Goal: Task Accomplishment & Management: Manage account settings

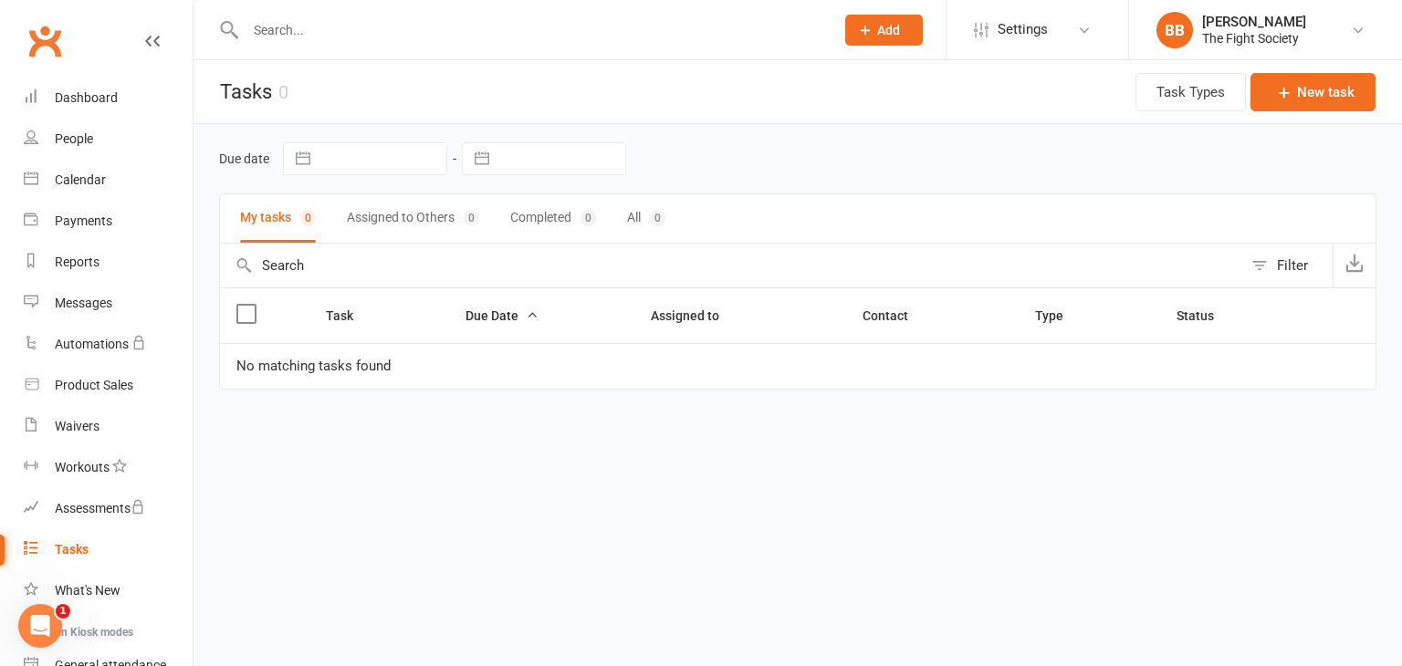
click at [303, 26] on input "text" at bounding box center [530, 30] width 581 height 26
type input "k"
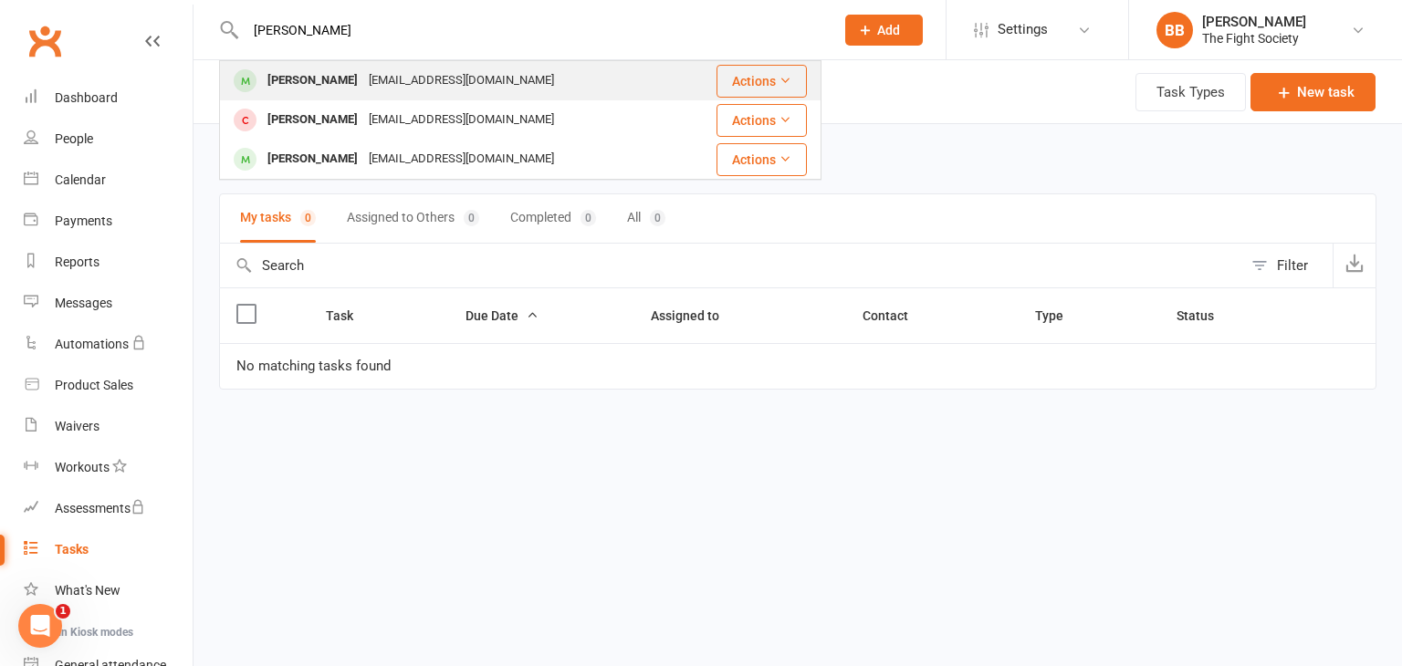
type input "[PERSON_NAME]"
click at [310, 82] on div "[PERSON_NAME]" at bounding box center [312, 81] width 101 height 26
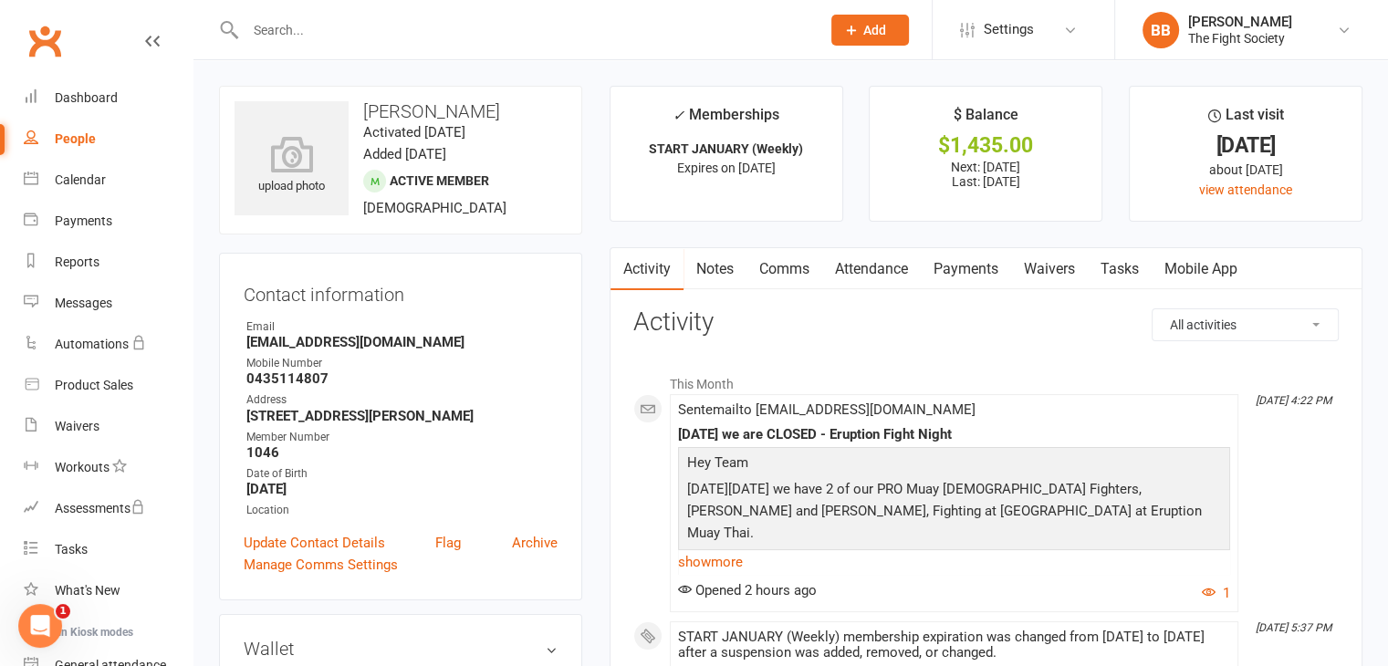
click at [971, 267] on link "Payments" at bounding box center [966, 269] width 90 height 42
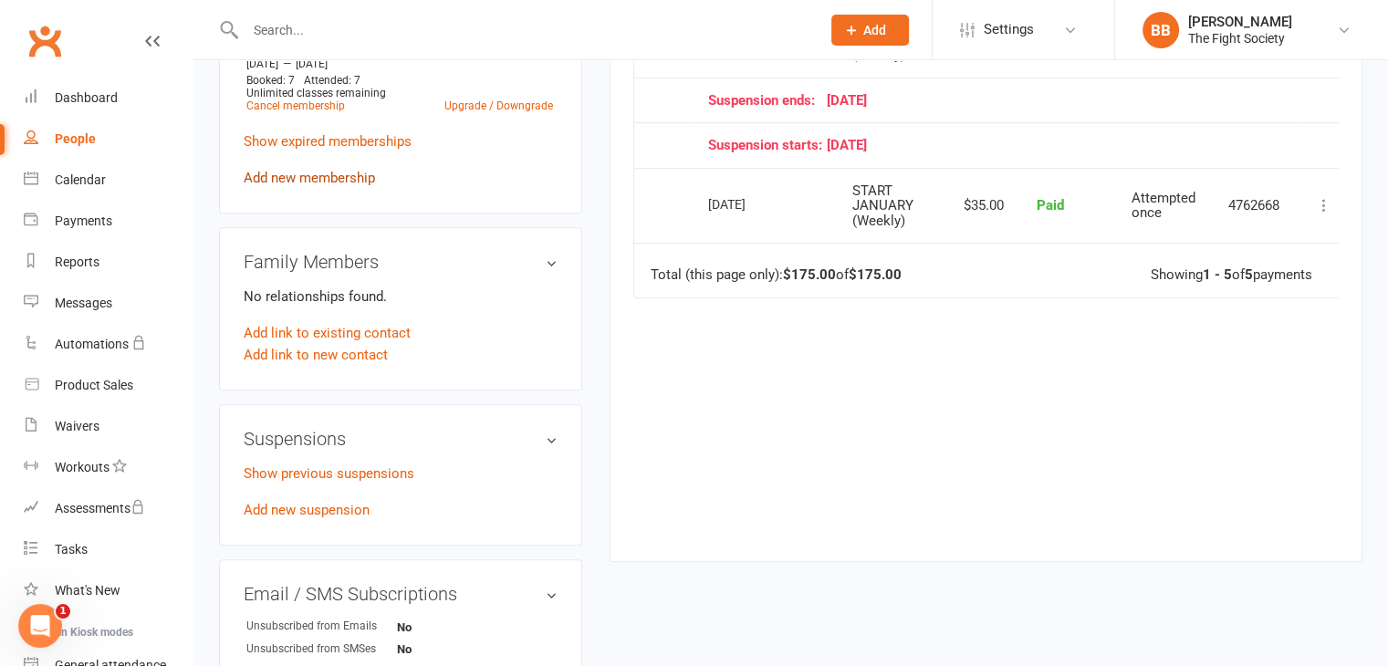
scroll to position [792, 0]
click at [325, 516] on div "Show previous suspensions Add new suspension" at bounding box center [401, 492] width 314 height 58
click at [325, 521] on div "Show previous suspensions Add new suspension" at bounding box center [401, 492] width 314 height 58
click at [325, 518] on link "Add new suspension" at bounding box center [307, 510] width 126 height 16
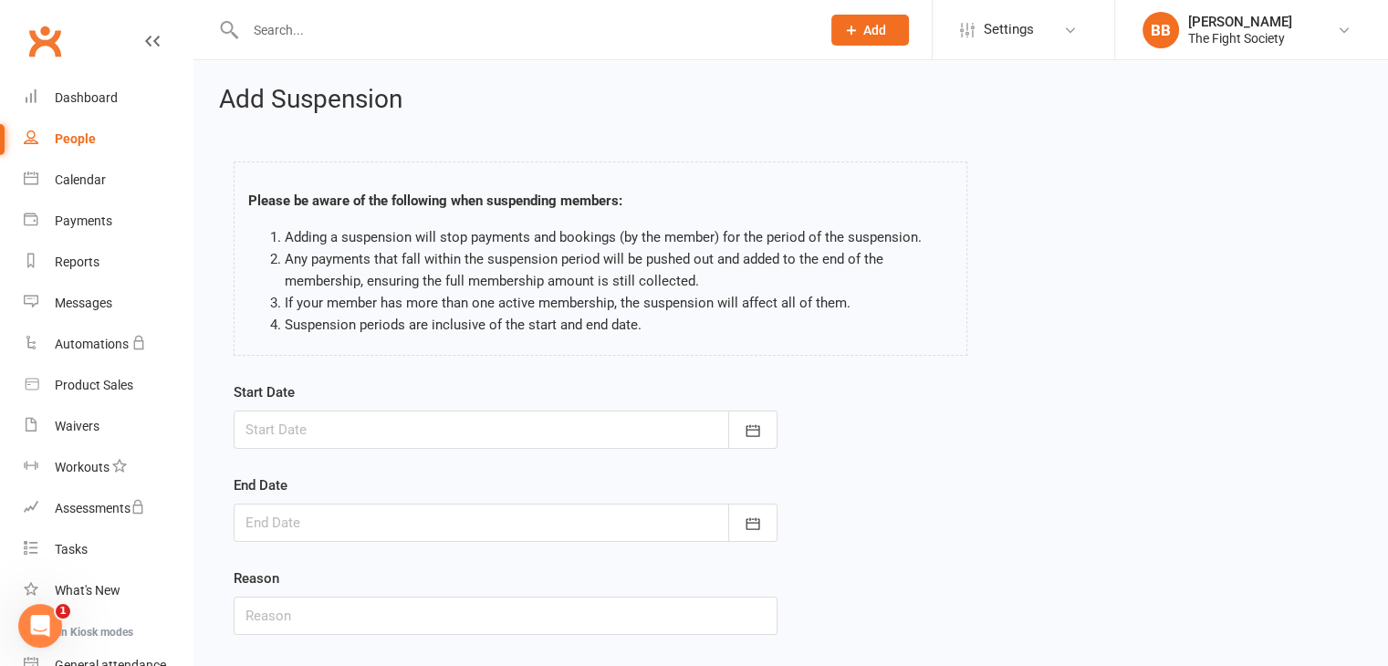
click at [323, 433] on div at bounding box center [506, 430] width 544 height 38
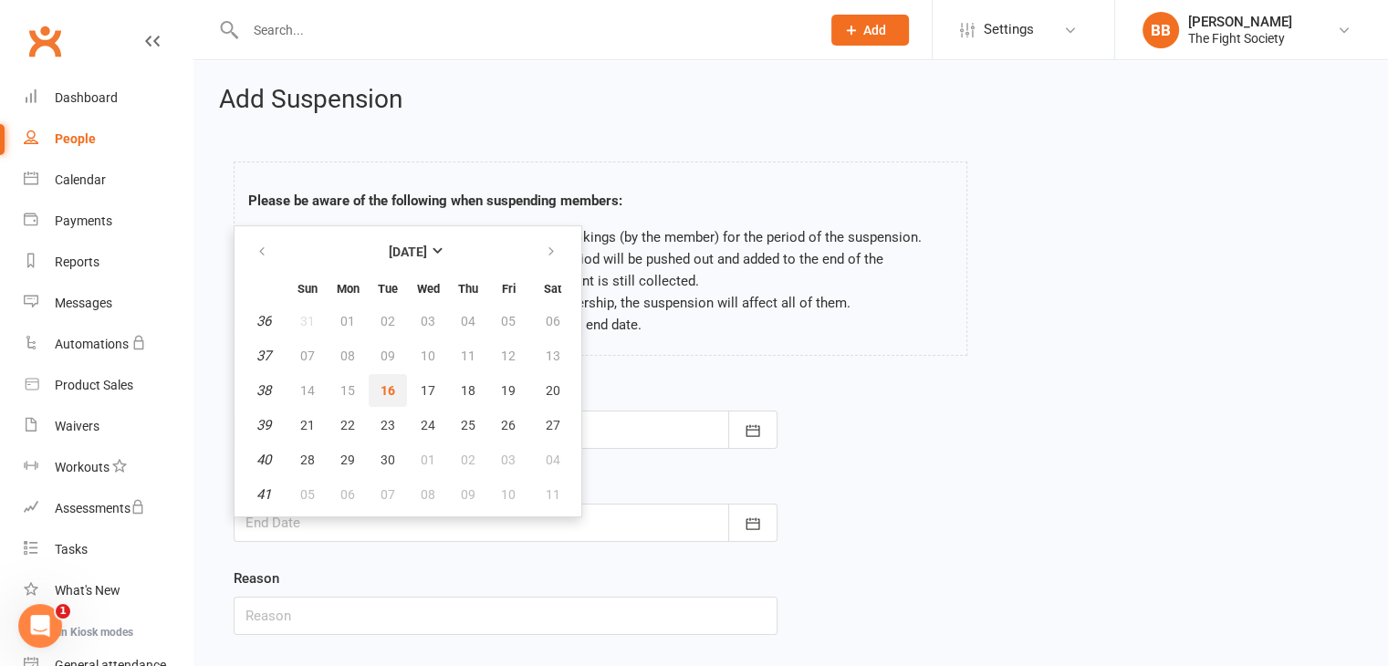
click at [386, 392] on span "16" at bounding box center [388, 390] width 15 height 15
type input "[DATE]"
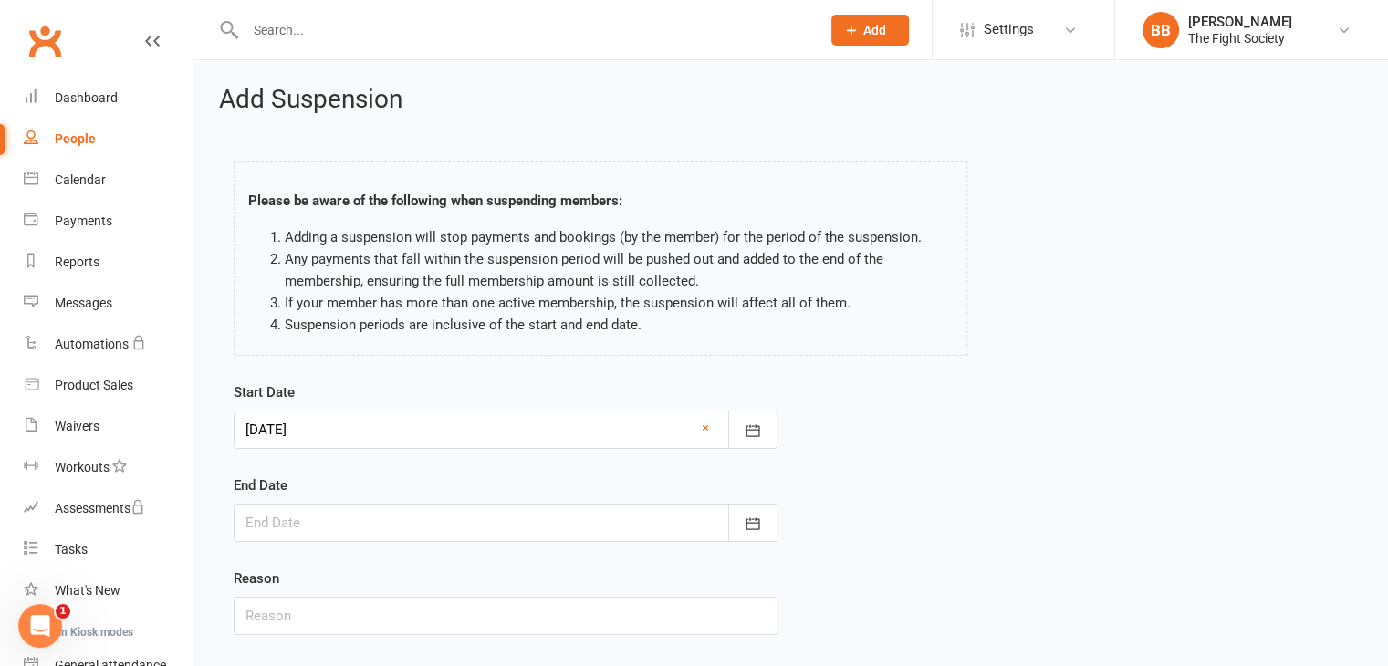
click at [400, 517] on div at bounding box center [506, 523] width 544 height 38
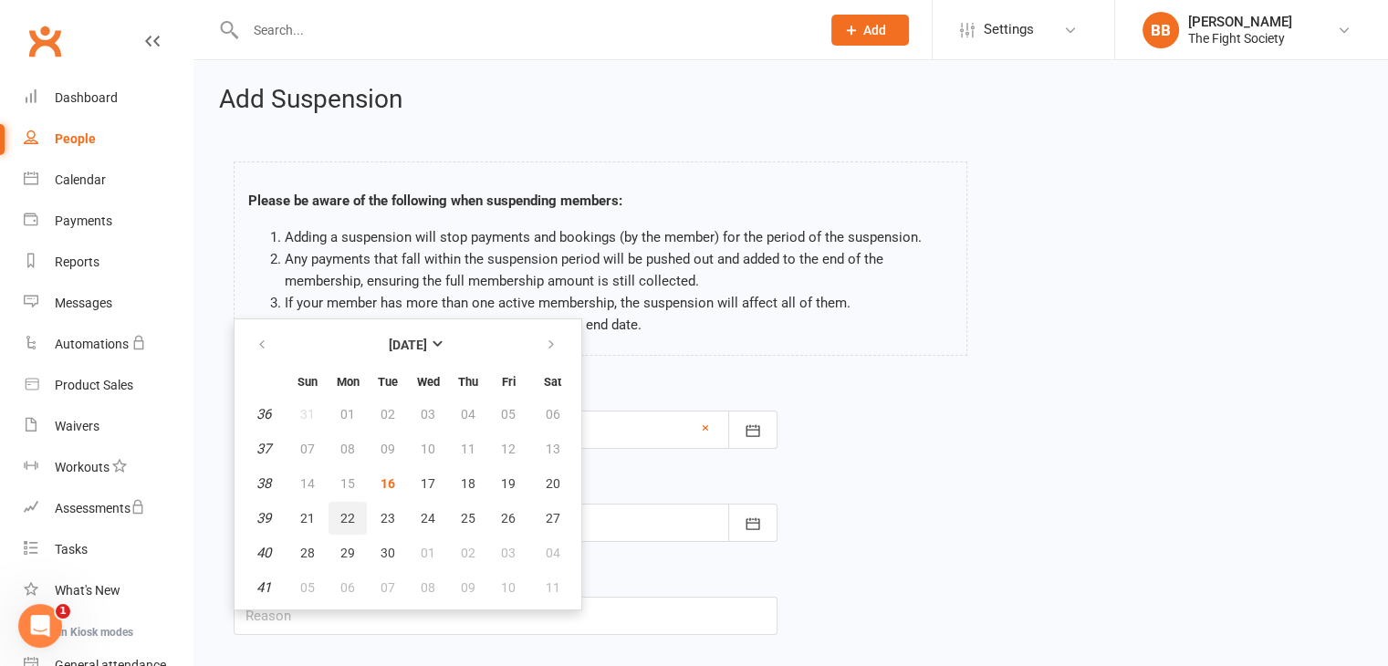
click at [340, 517] on span "22" at bounding box center [347, 518] width 15 height 15
type input "[DATE]"
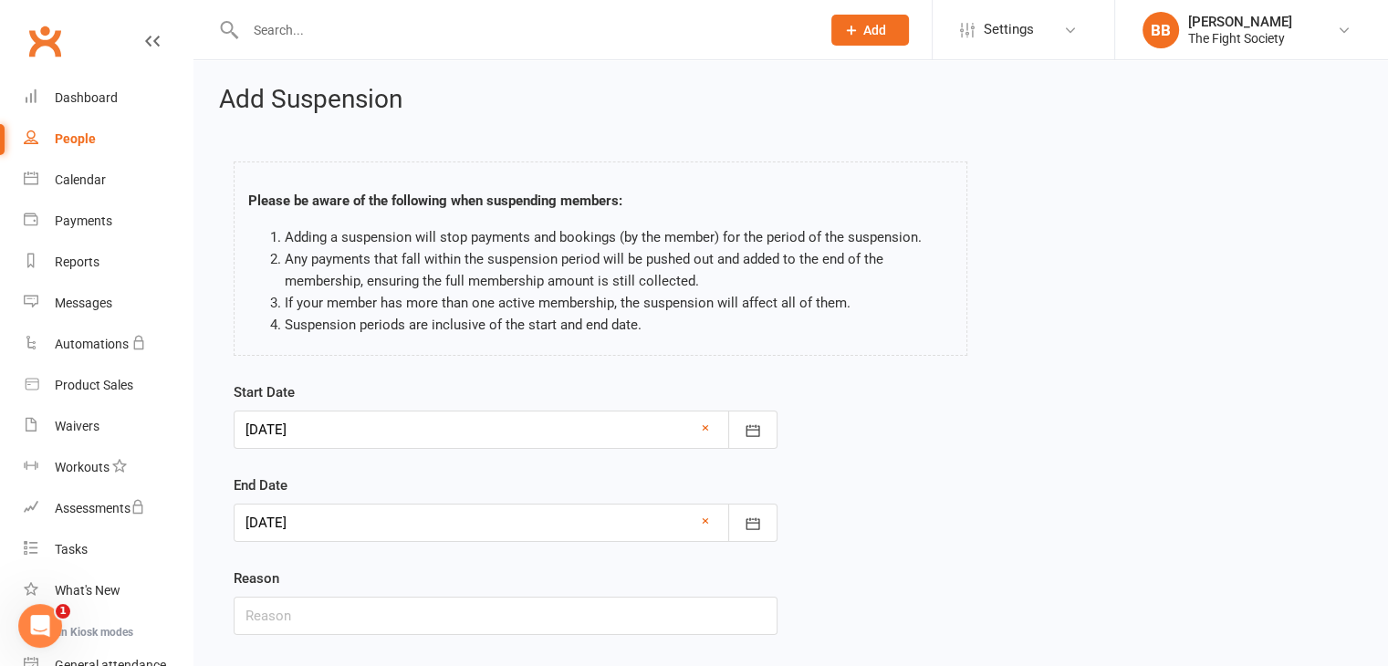
scroll to position [112, 0]
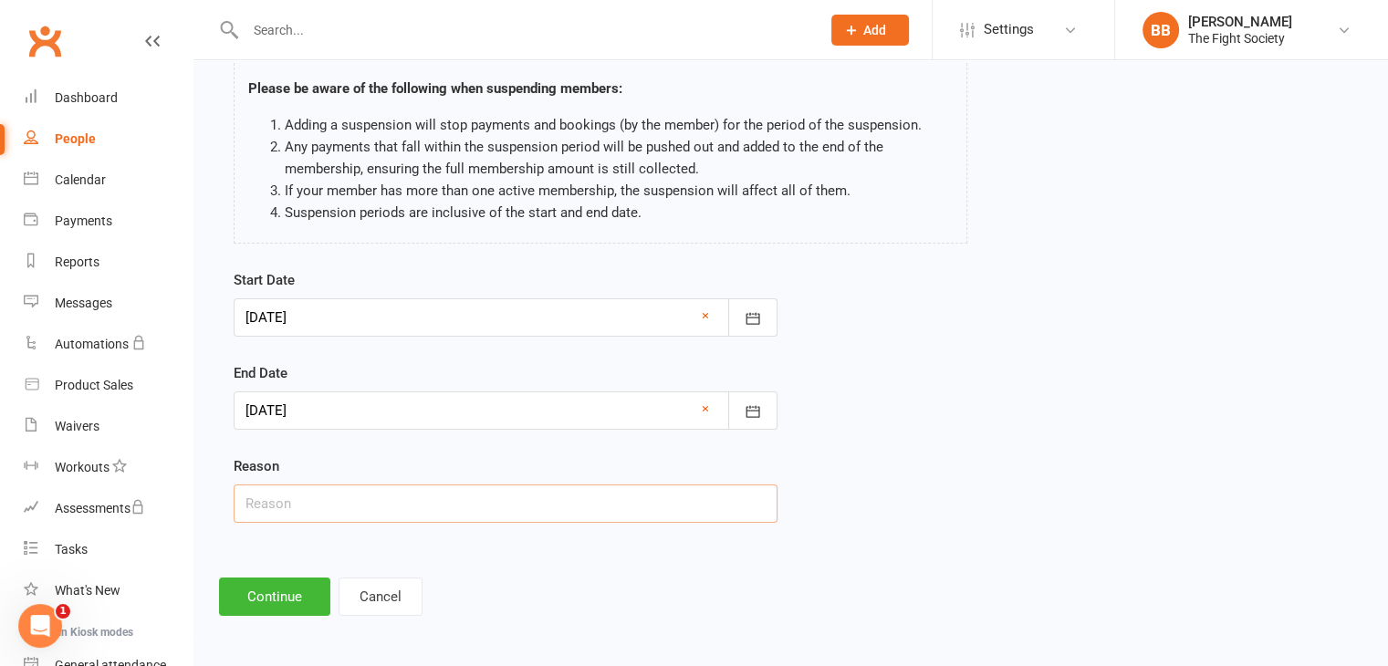
click at [347, 509] on input "text" at bounding box center [506, 504] width 544 height 38
type input "injury"
click at [281, 612] on button "Continue" at bounding box center [274, 597] width 111 height 38
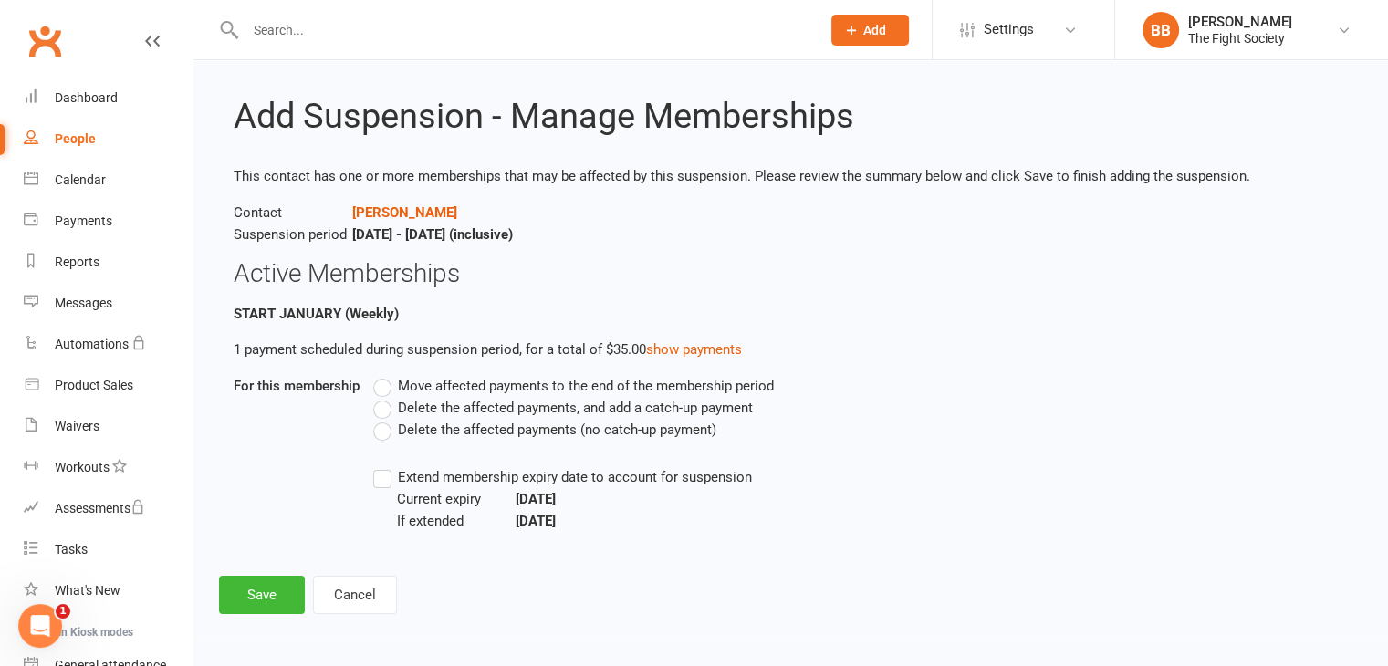
scroll to position [0, 0]
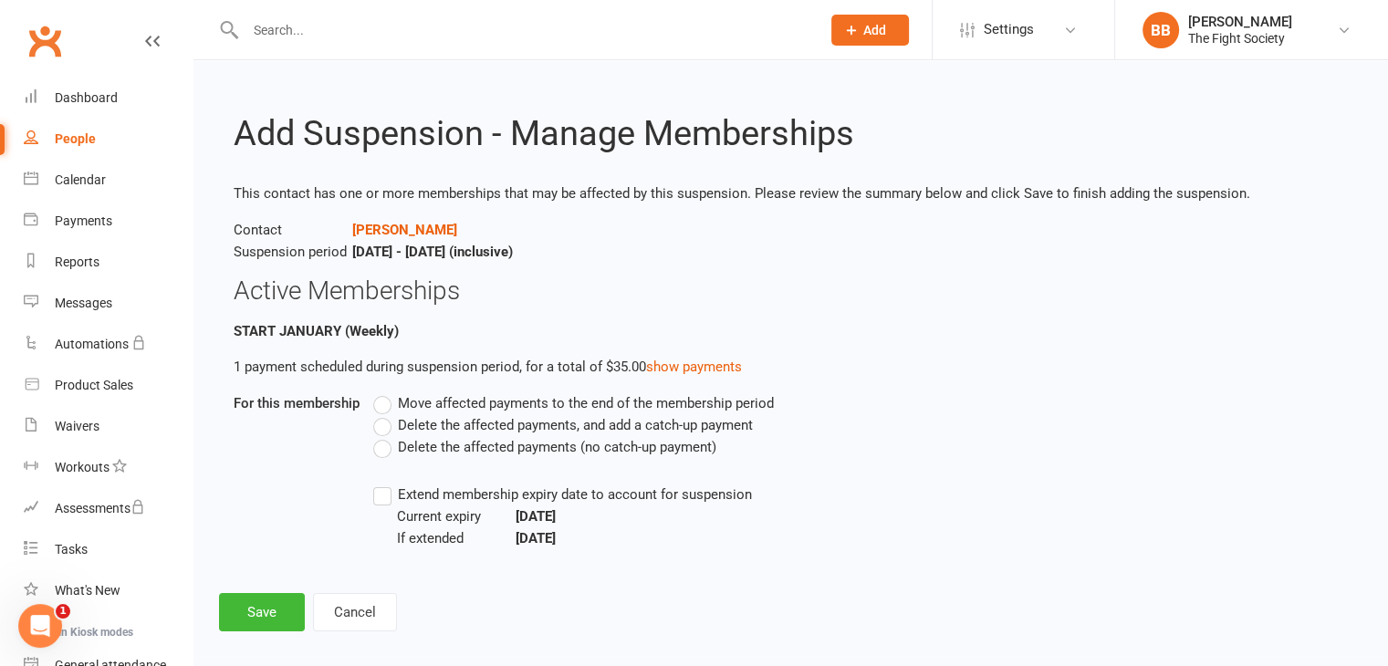
click at [392, 406] on label "Move affected payments to the end of the membership period" at bounding box center [573, 403] width 401 height 22
click at [385, 392] on input "Move affected payments to the end of the membership period" at bounding box center [379, 392] width 12 height 0
click at [388, 494] on label "Extend membership expiry date to account for suspension" at bounding box center [562, 495] width 379 height 22
click at [385, 484] on input "Extend membership expiry date to account for suspension" at bounding box center [379, 484] width 12 height 0
click at [248, 598] on button "Save" at bounding box center [262, 612] width 86 height 38
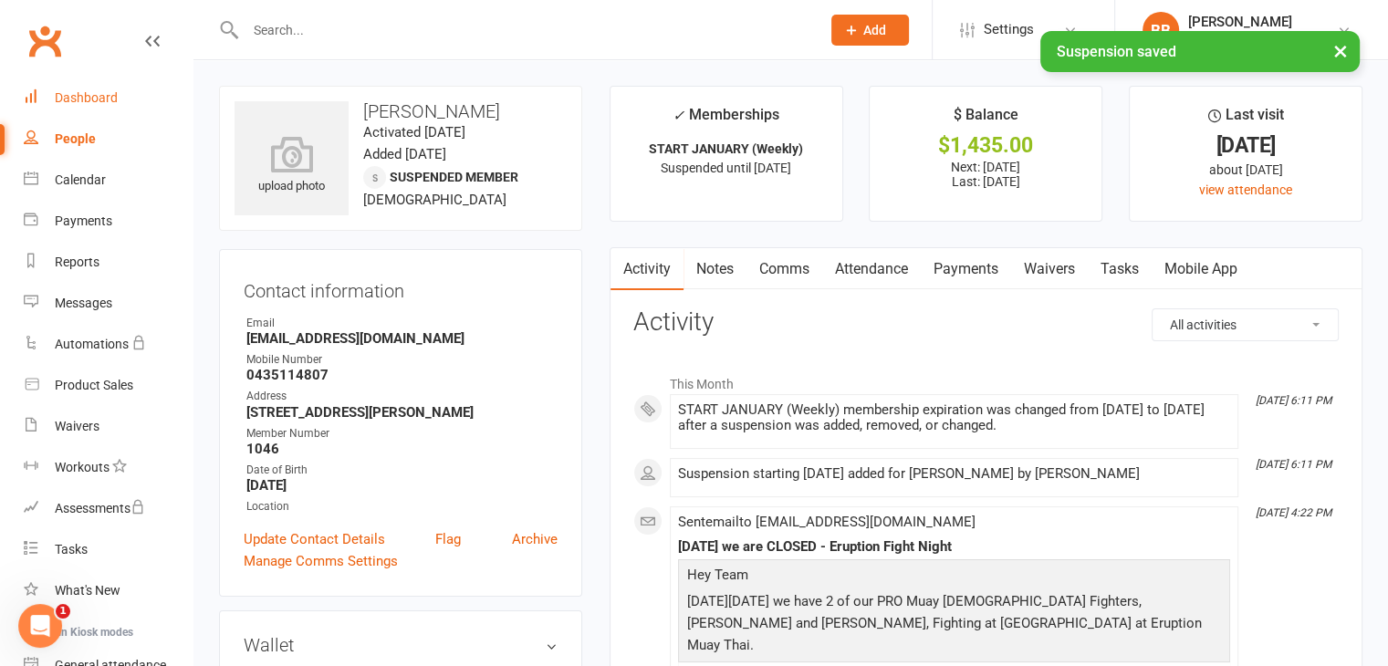
click at [83, 95] on div "Dashboard" at bounding box center [86, 97] width 63 height 15
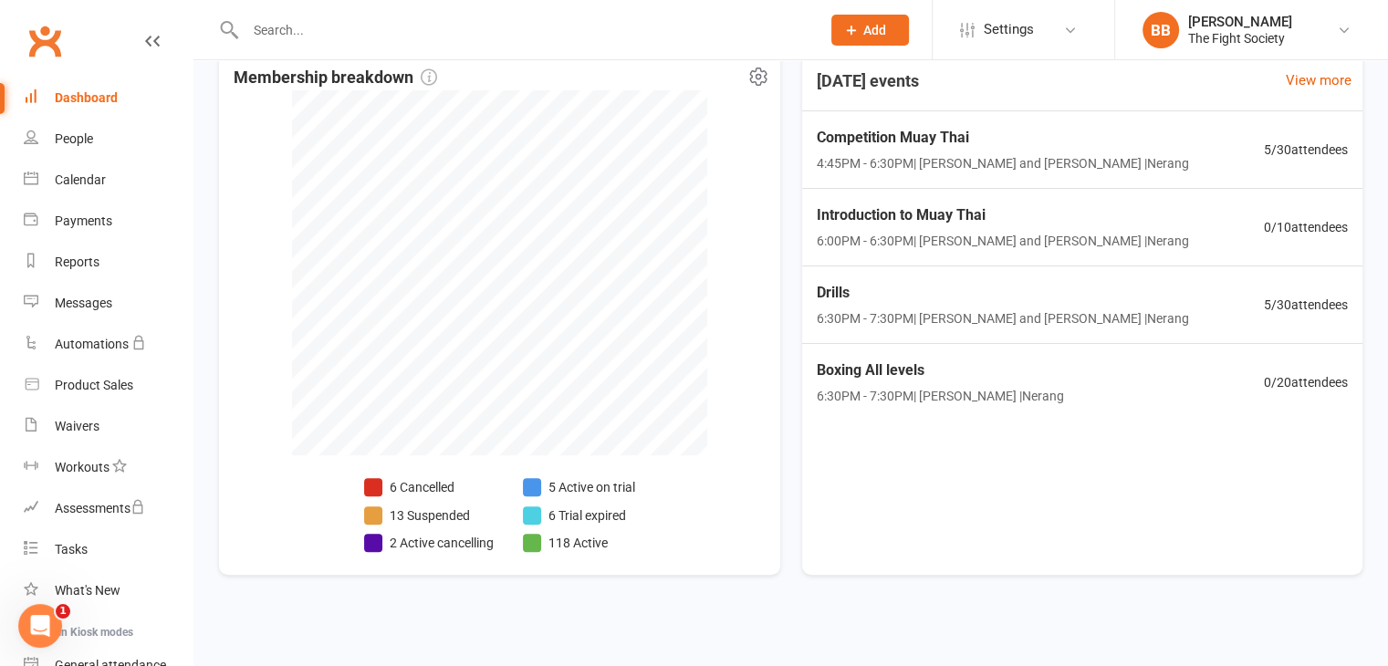
scroll to position [513, 0]
click at [85, 423] on div "Waivers" at bounding box center [77, 426] width 45 height 15
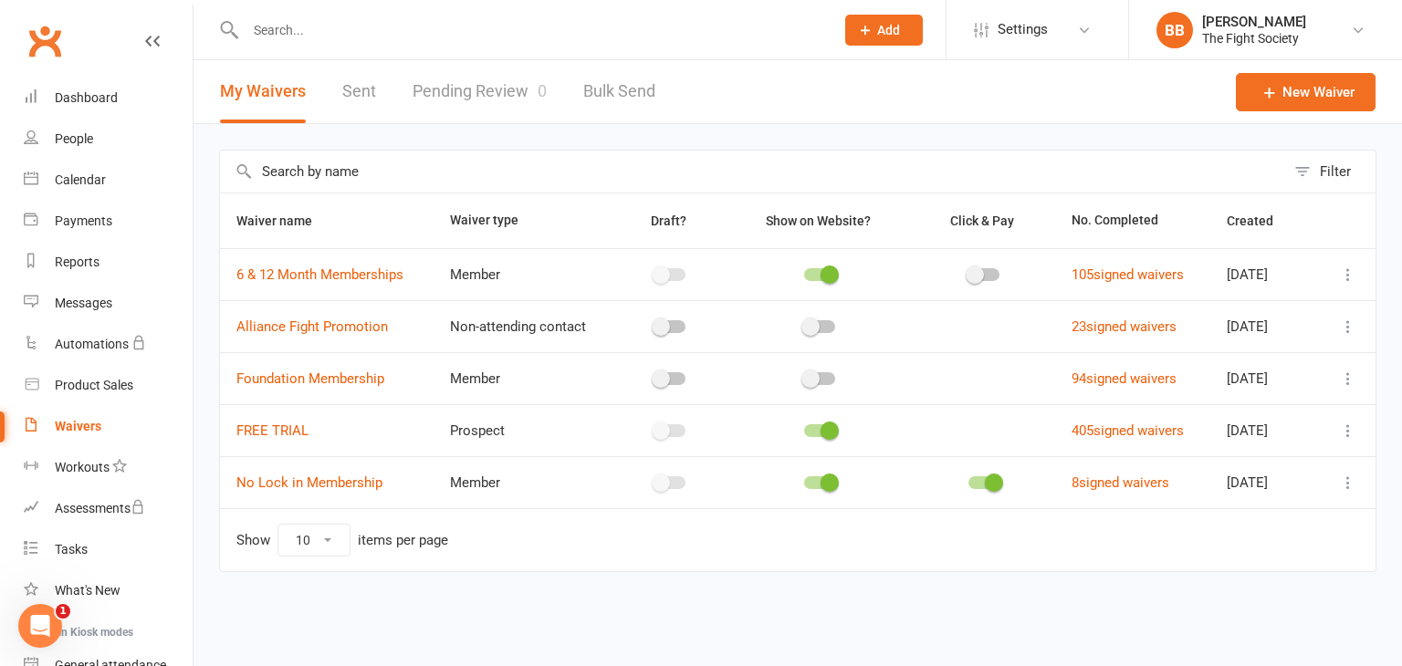
click at [548, 89] on div "My Waivers Sent Pending Review 0 Bulk Send" at bounding box center [437, 91] width 488 height 63
drag, startPoint x: 548, startPoint y: 89, endPoint x: 513, endPoint y: 86, distance: 34.8
click at [513, 86] on div "My Waivers Sent Pending Review 0 Bulk Send" at bounding box center [437, 91] width 488 height 63
click at [513, 86] on link "Pending Review 0" at bounding box center [480, 91] width 134 height 63
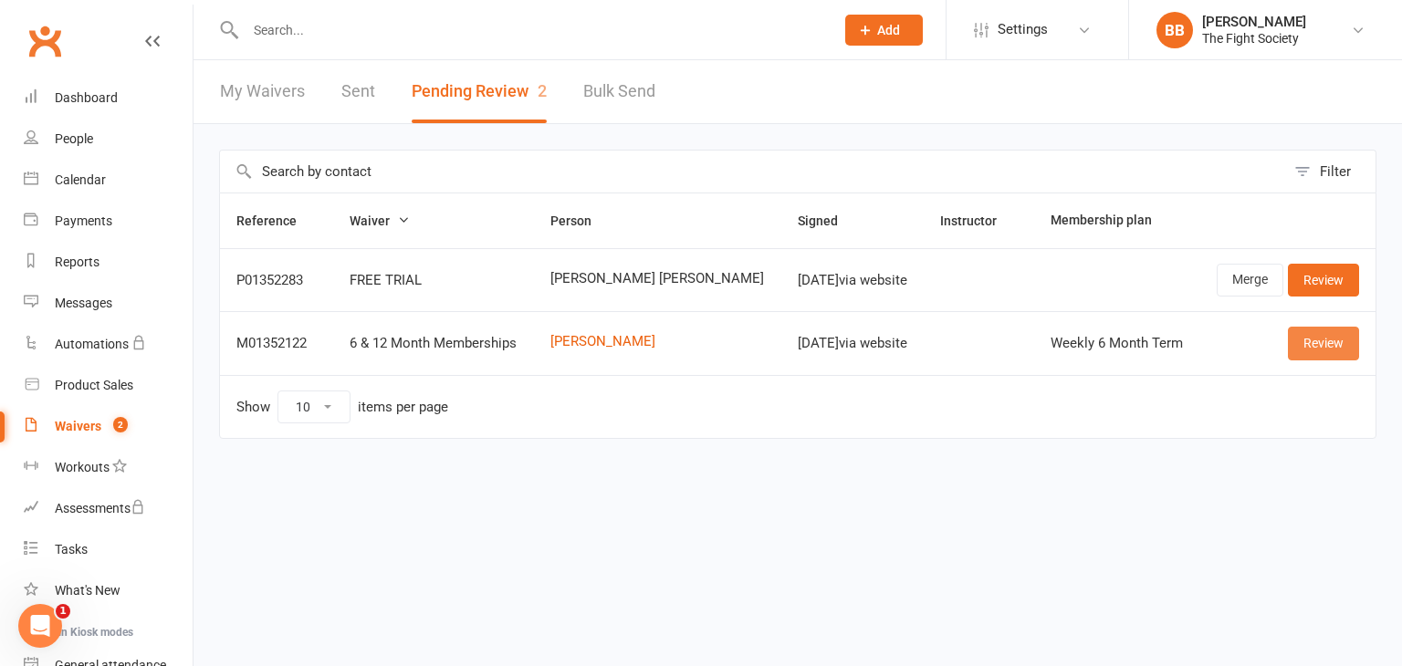
click at [1318, 330] on link "Review" at bounding box center [1323, 343] width 71 height 33
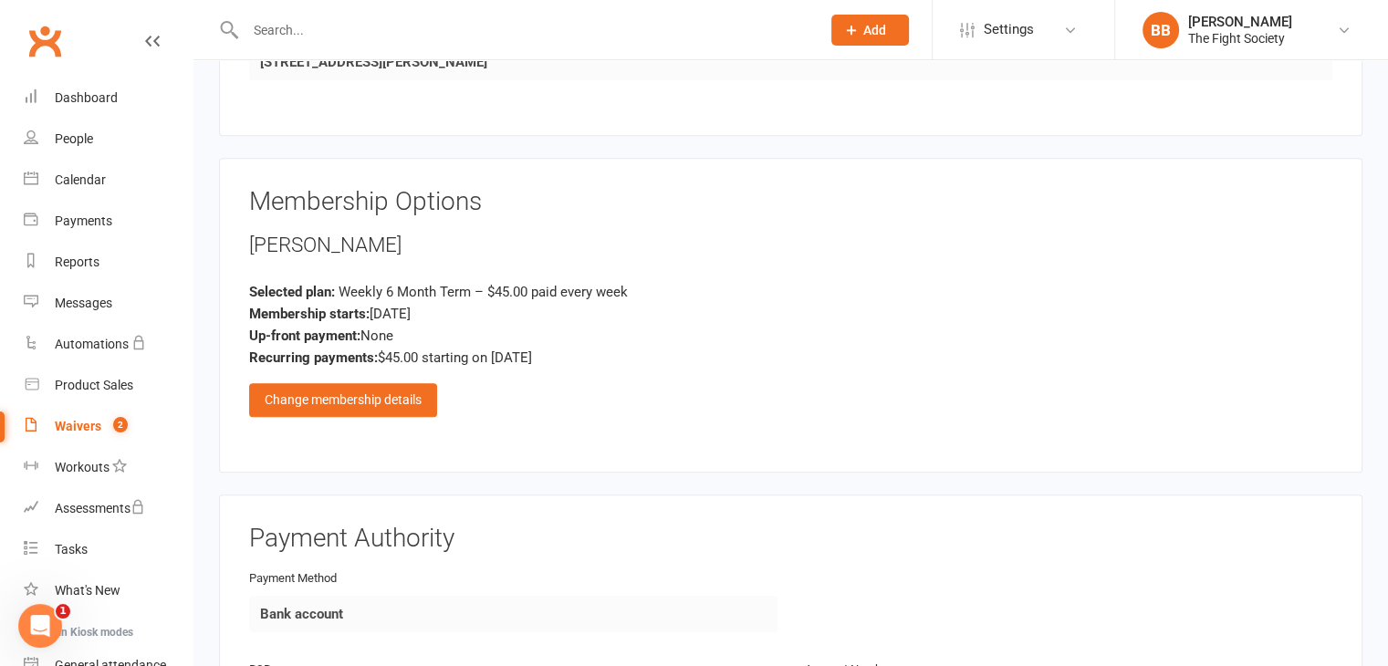
scroll to position [1708, 0]
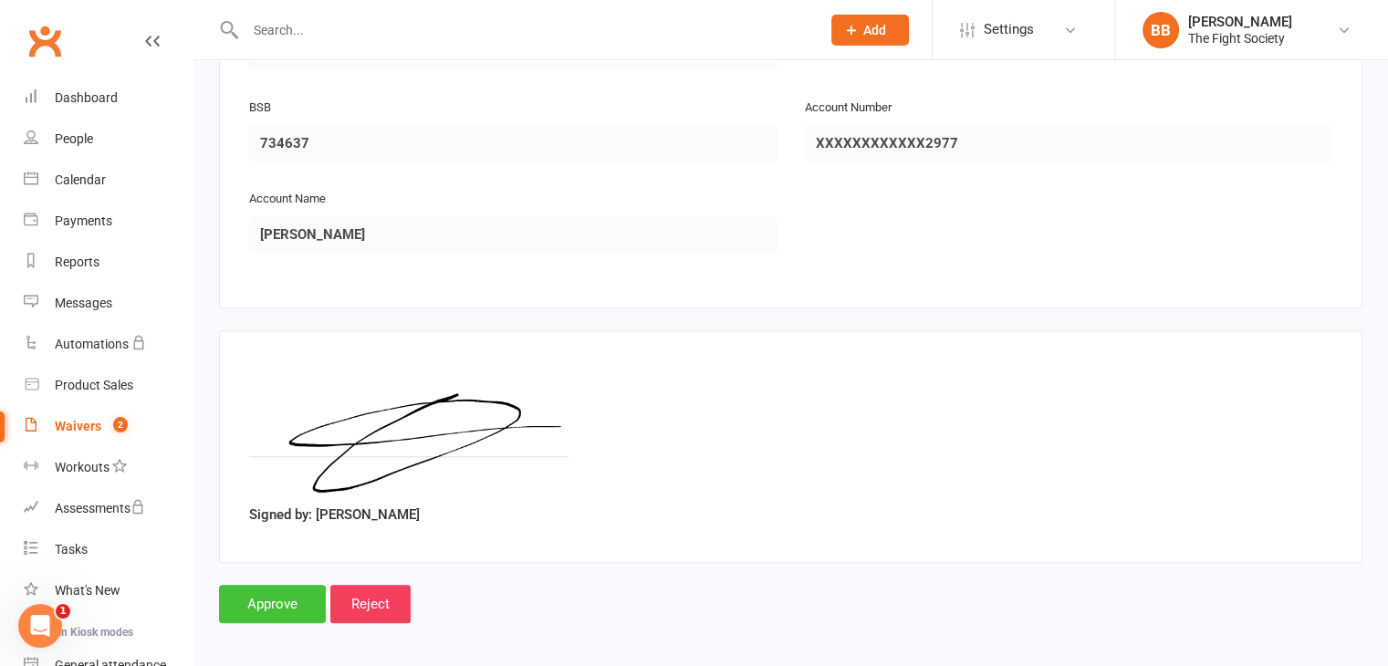
click at [270, 601] on input "Approve" at bounding box center [272, 604] width 107 height 38
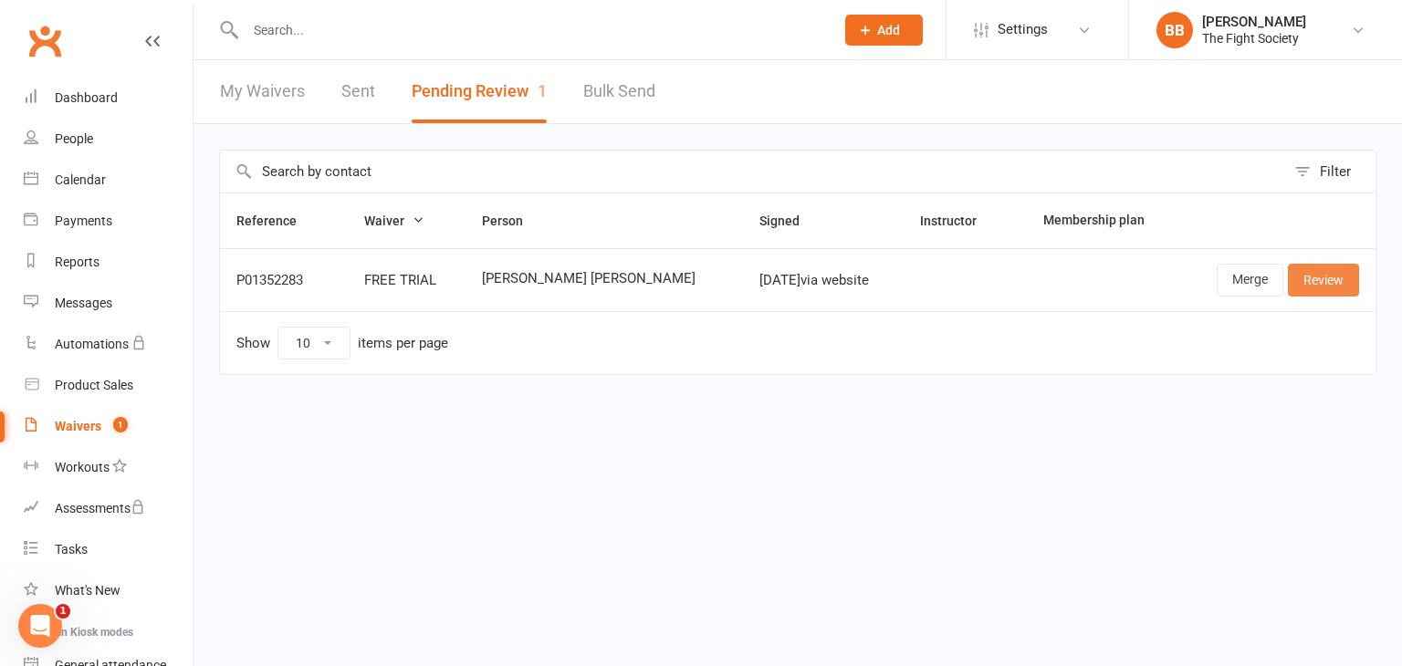
click at [1342, 283] on link "Review" at bounding box center [1323, 280] width 71 height 33
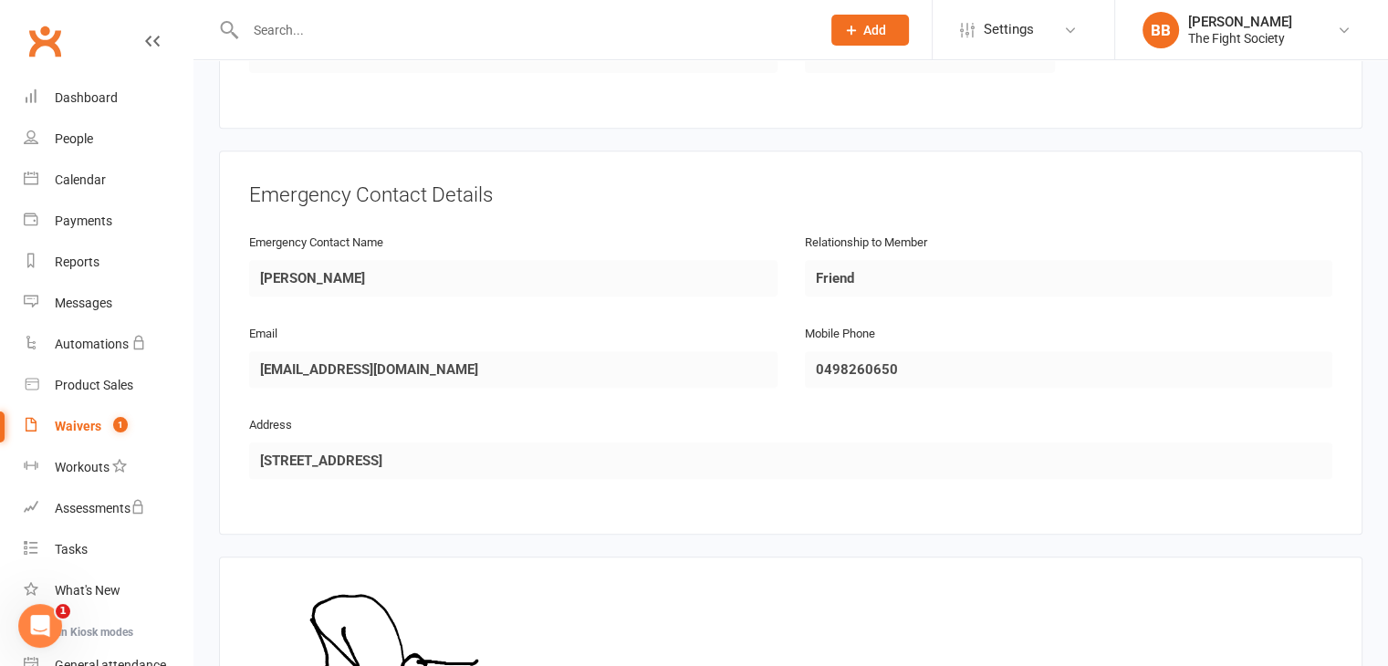
scroll to position [977, 0]
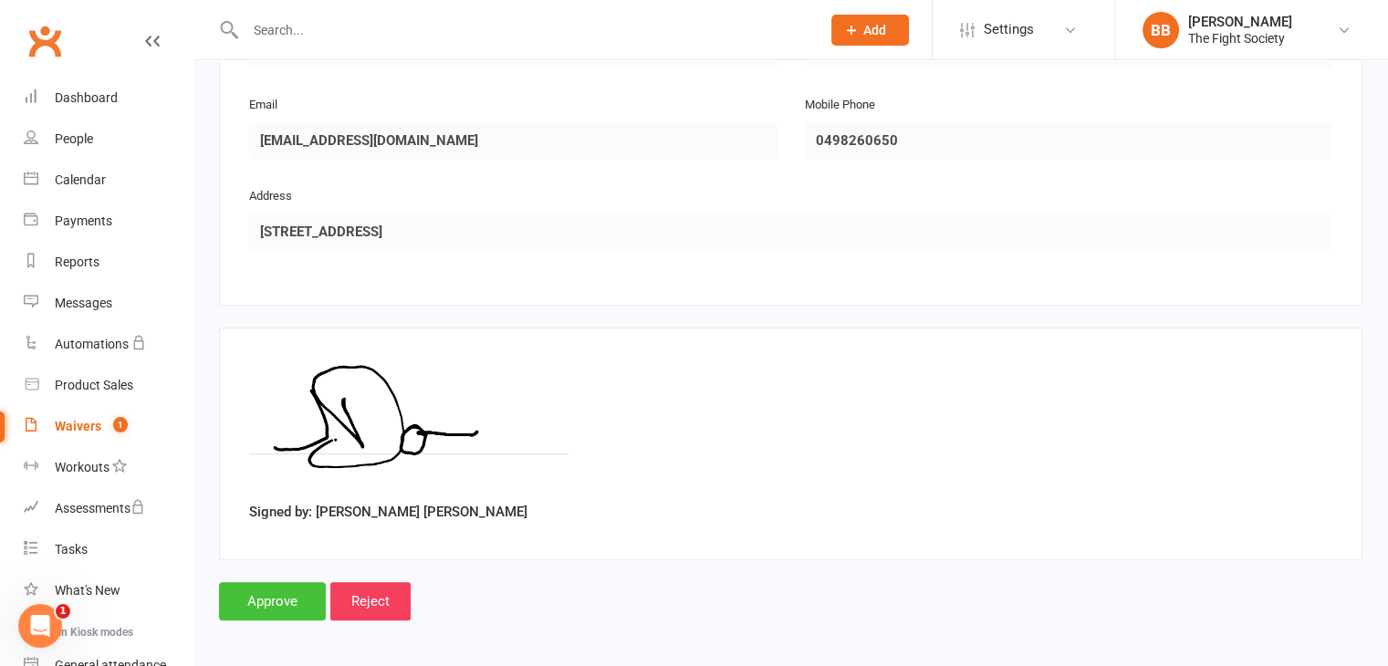
click at [283, 599] on input "Approve" at bounding box center [272, 601] width 107 height 38
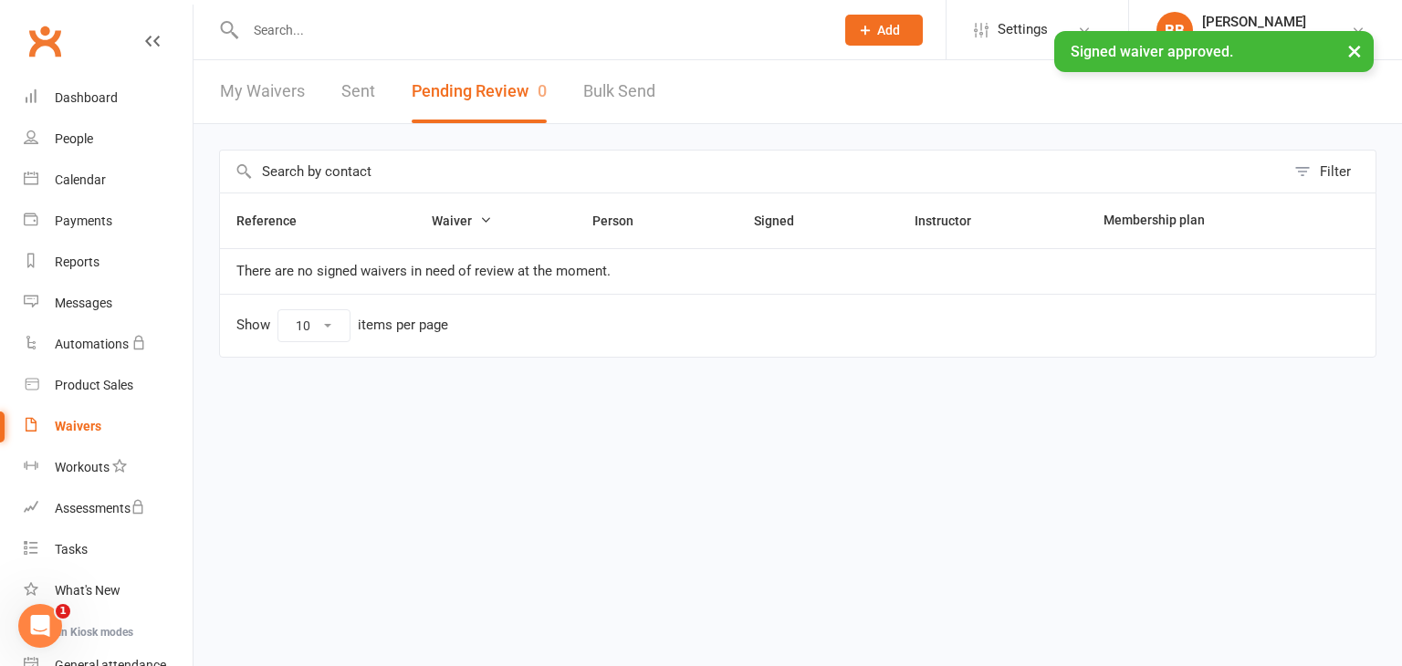
click at [288, 31] on div "× Signed waiver approved." at bounding box center [689, 31] width 1378 height 0
click at [301, 31] on div "× Signed waiver approved." at bounding box center [689, 31] width 1378 height 0
click at [301, 27] on input "text" at bounding box center [530, 30] width 581 height 26
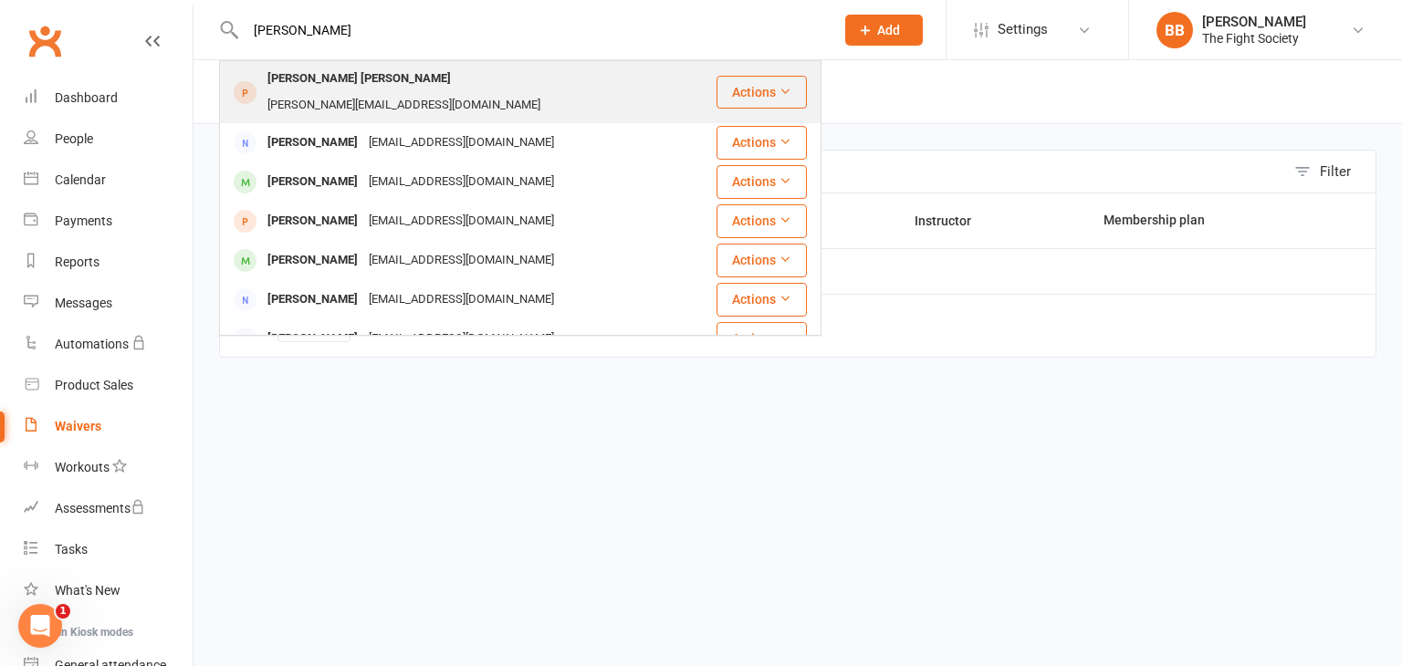
type input "[PERSON_NAME]"
click at [332, 81] on div "[PERSON_NAME] [PERSON_NAME]" at bounding box center [359, 79] width 194 height 26
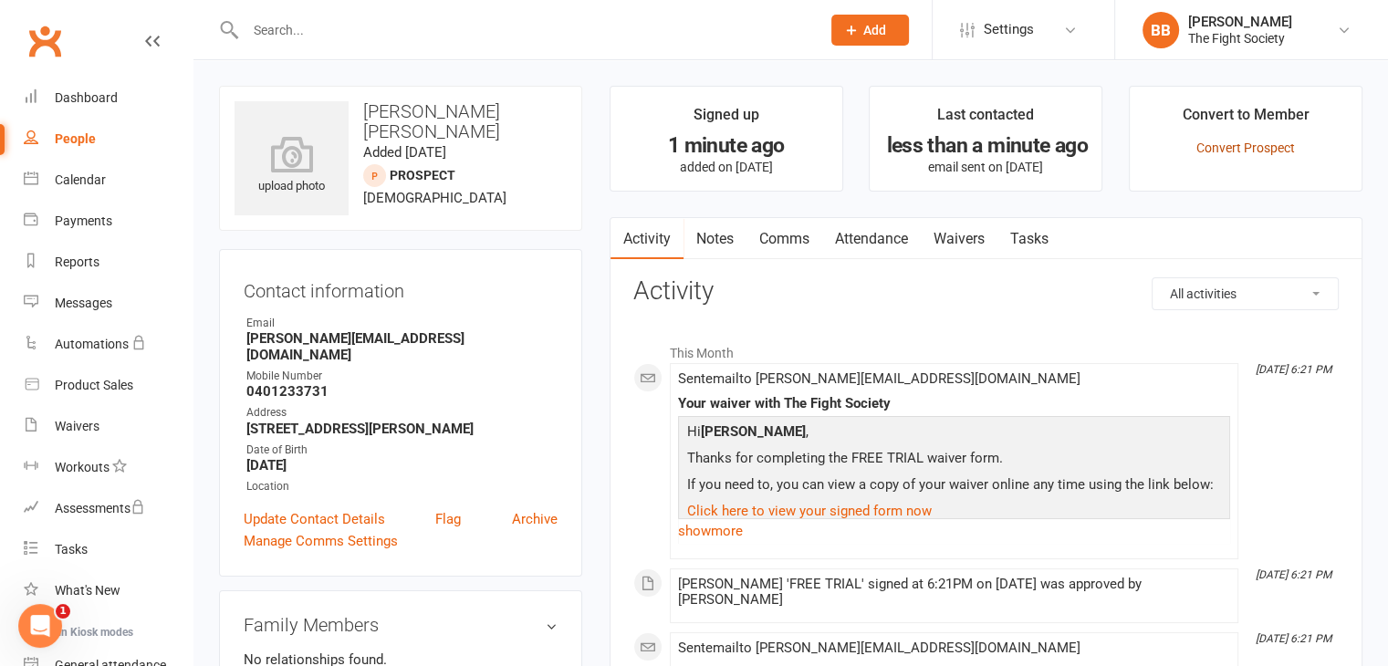
click at [1212, 141] on link "Convert Prospect" at bounding box center [1245, 148] width 99 height 15
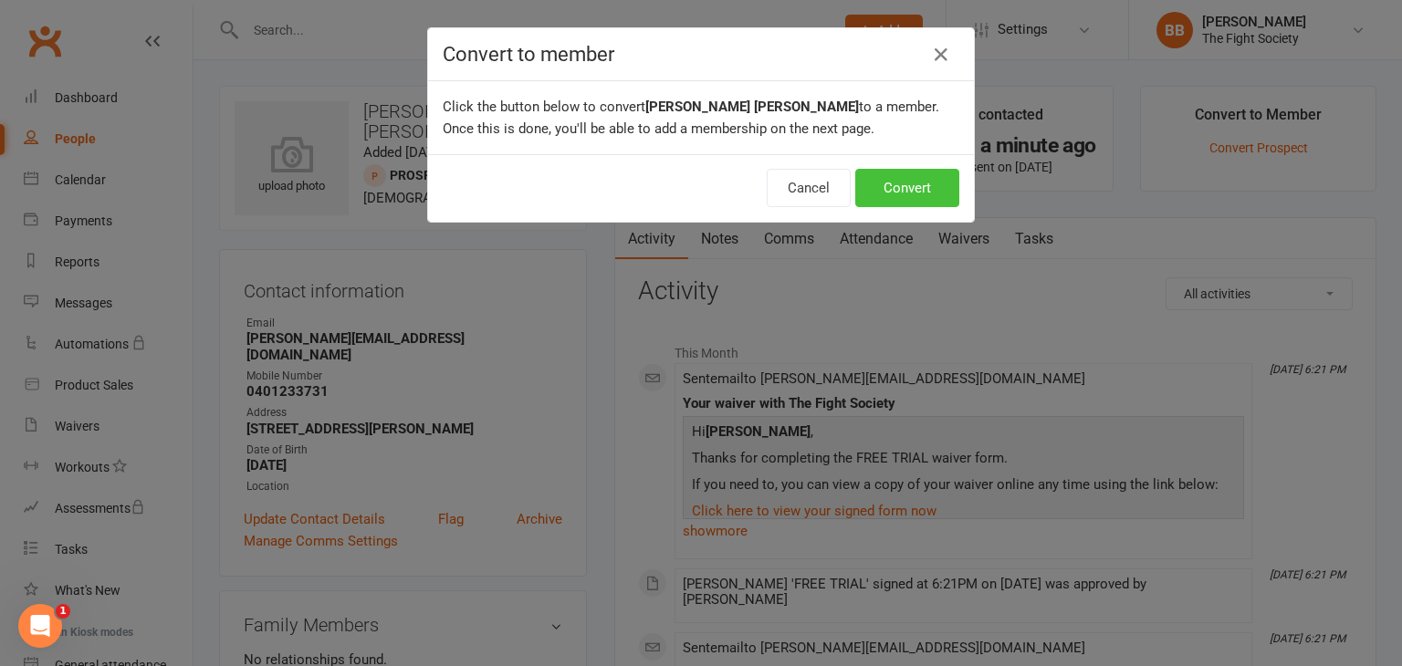
click at [935, 201] on button "Convert" at bounding box center [907, 188] width 104 height 38
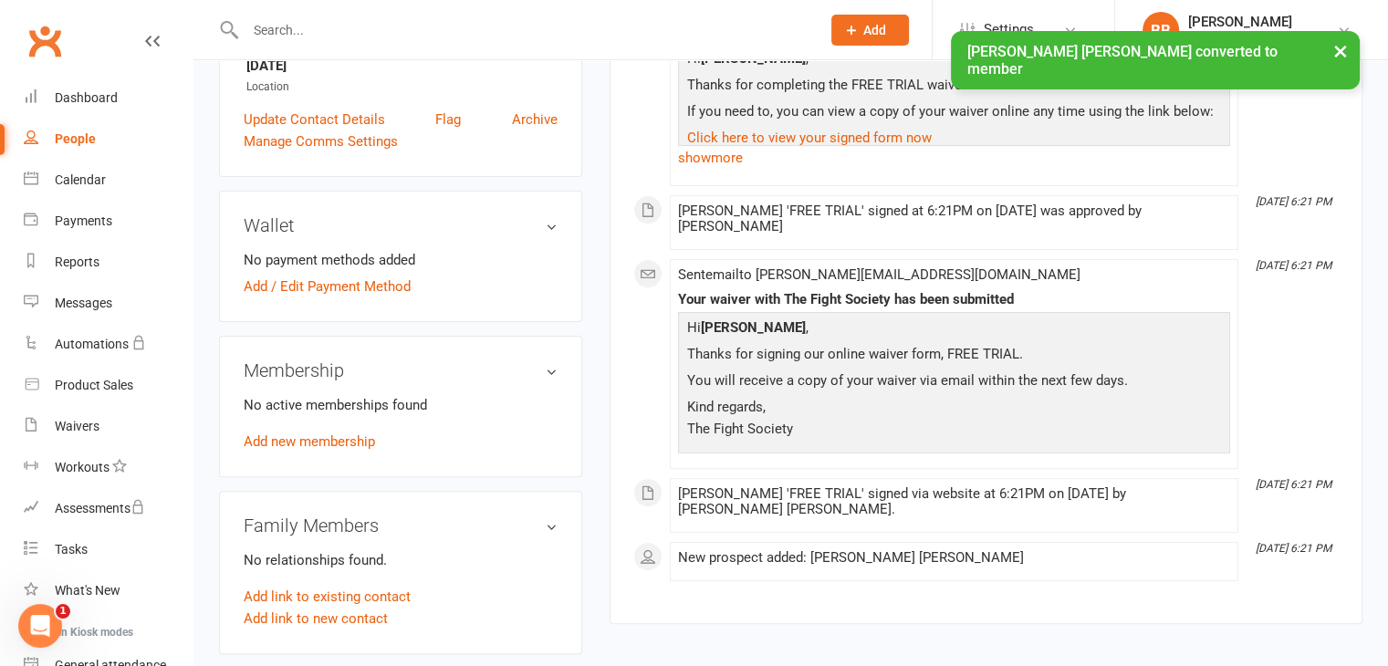
scroll to position [440, 0]
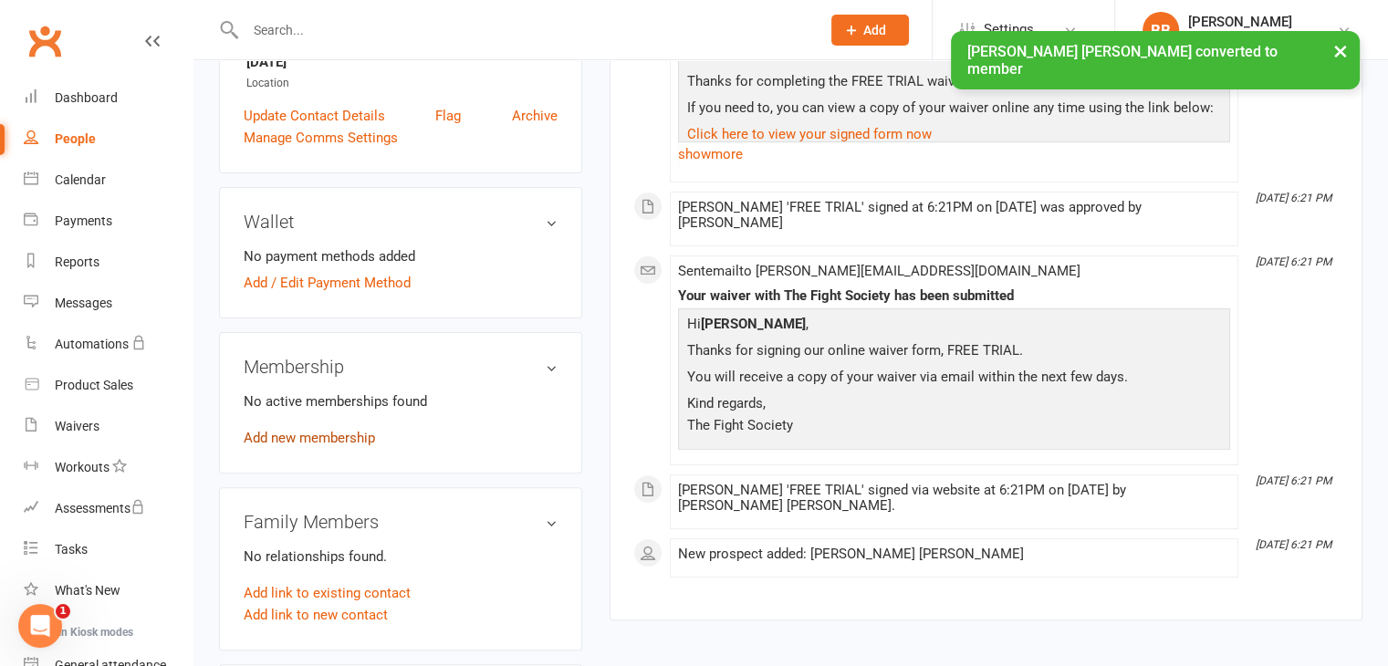
click at [358, 430] on link "Add new membership" at bounding box center [309, 438] width 131 height 16
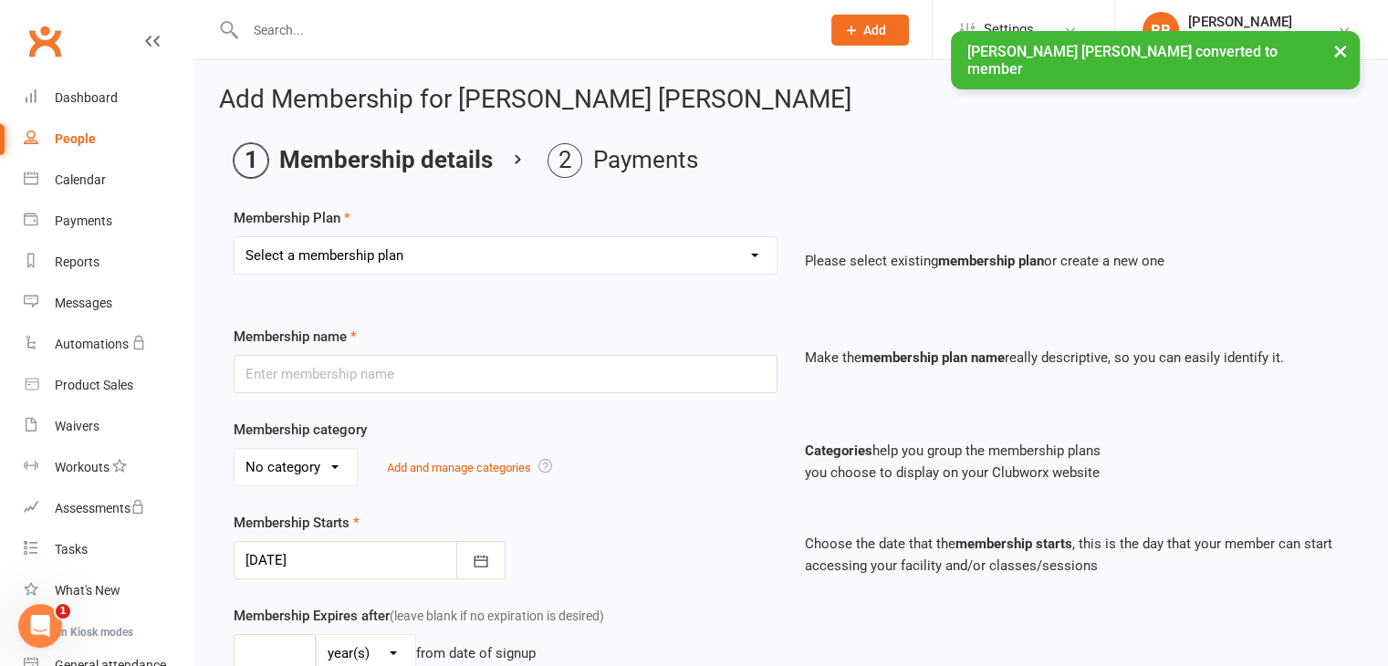
click at [445, 250] on select "Select a membership plan Create new Membership Plan Free Trial Weekly Foundatio…" at bounding box center [506, 255] width 542 height 37
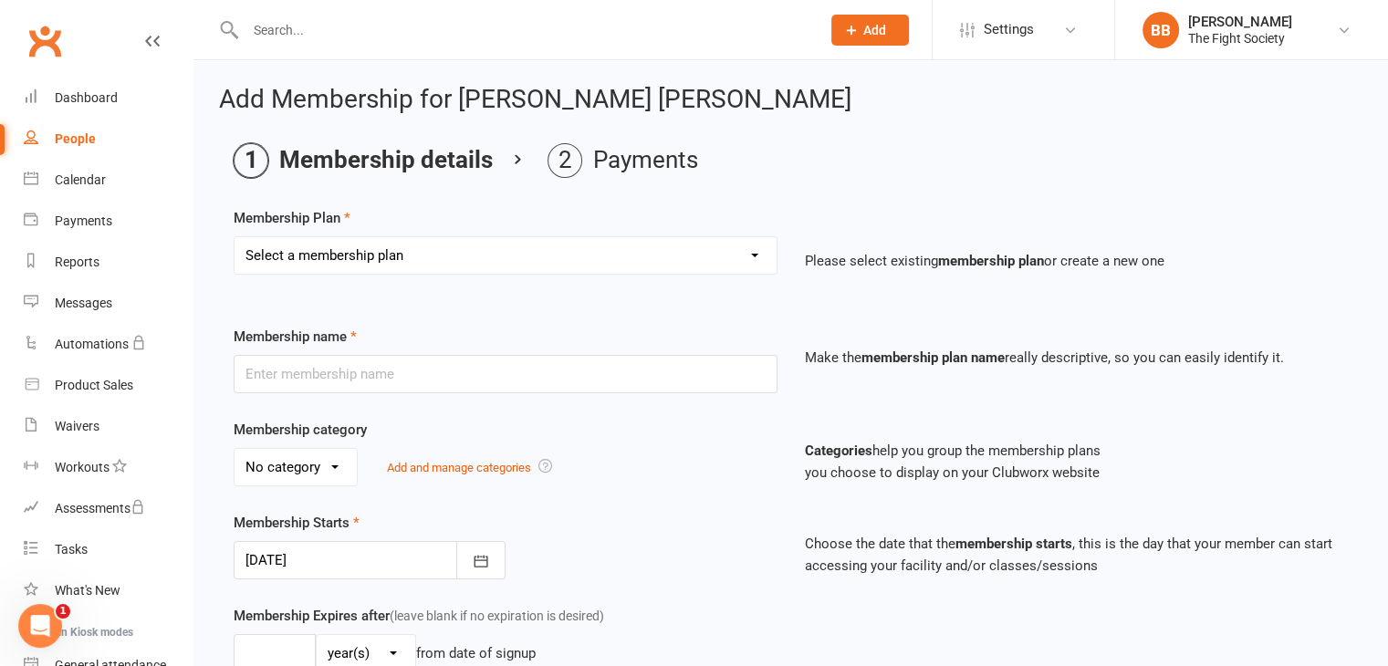
select select "1"
click at [235, 237] on select "Select a membership plan Create new Membership Plan Free Trial Weekly Foundatio…" at bounding box center [506, 255] width 542 height 37
type input "Free Trial"
select select "2"
type input "1"
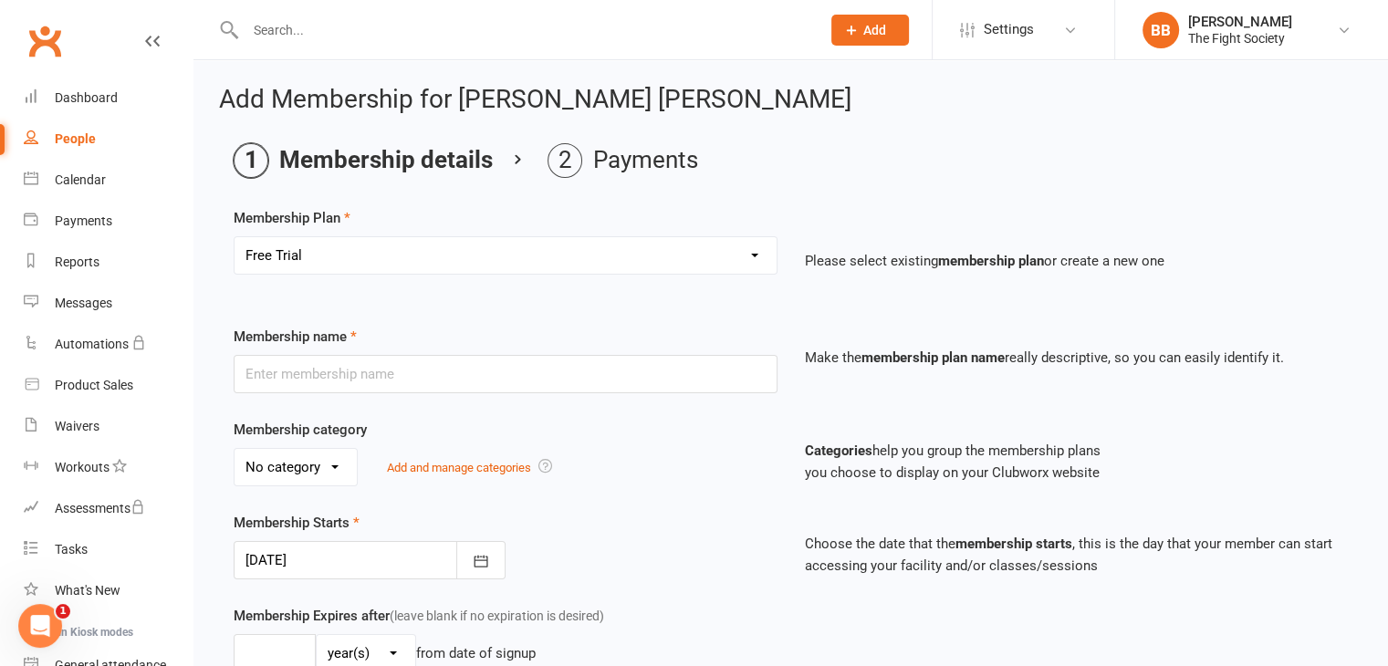
select select "1"
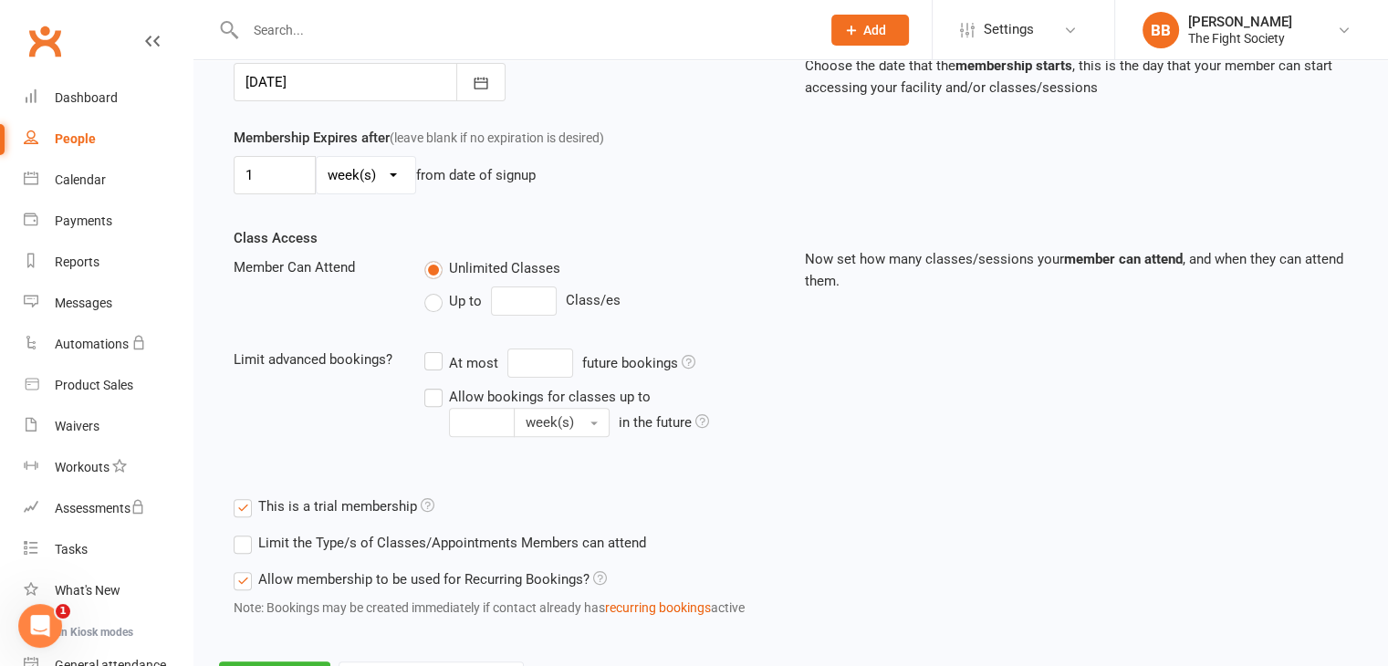
scroll to position [561, 0]
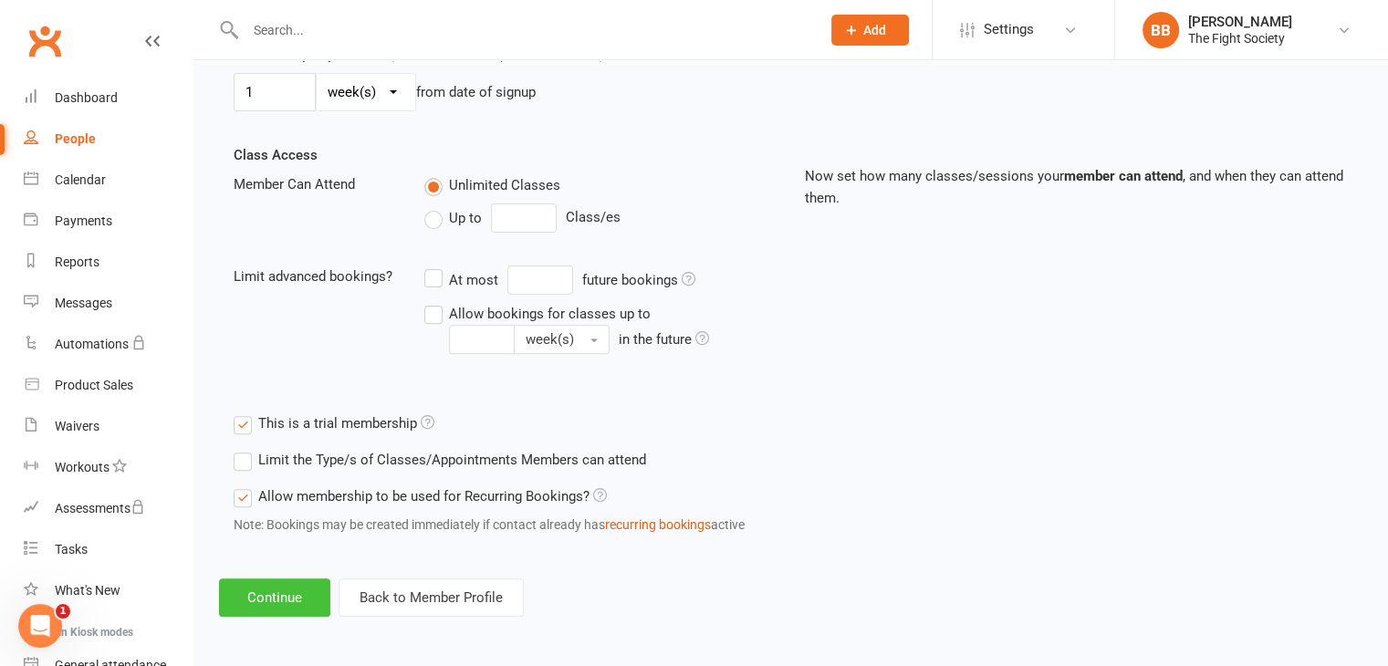
click at [272, 585] on button "Continue" at bounding box center [274, 598] width 111 height 38
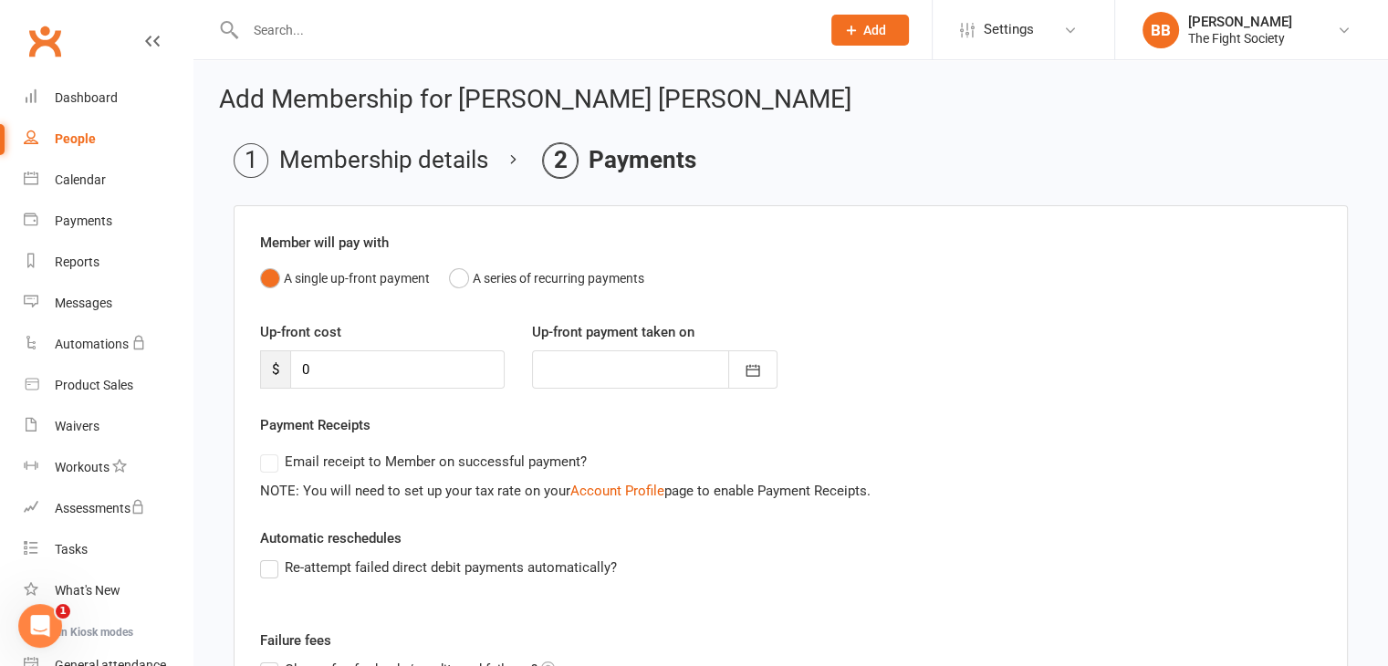
scroll to position [254, 0]
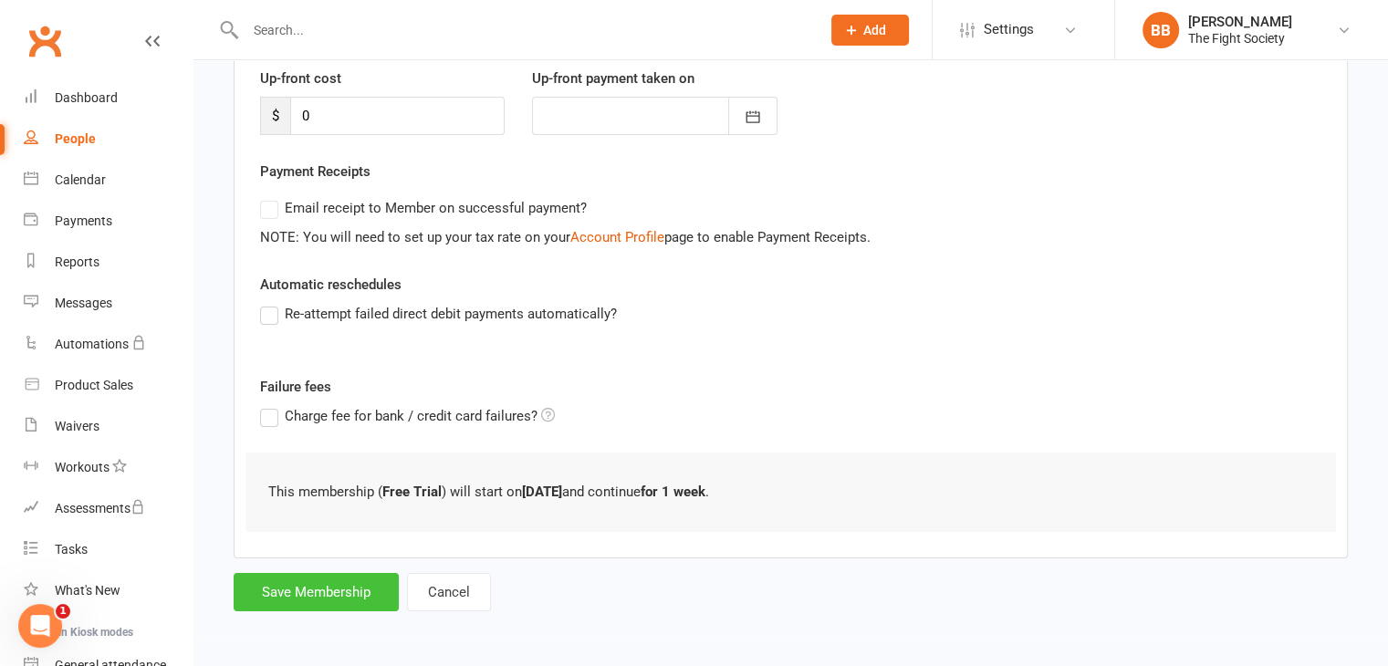
click at [302, 590] on button "Save Membership" at bounding box center [316, 592] width 165 height 38
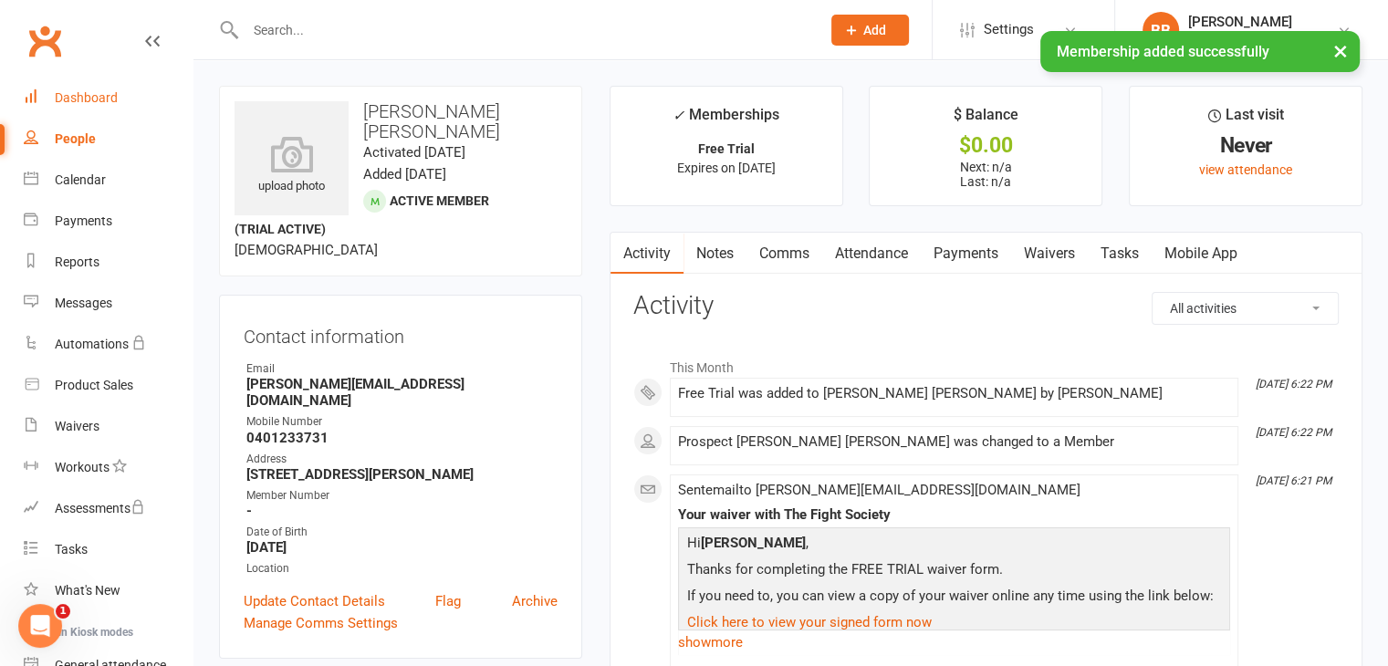
click at [88, 95] on div "Dashboard" at bounding box center [86, 97] width 63 height 15
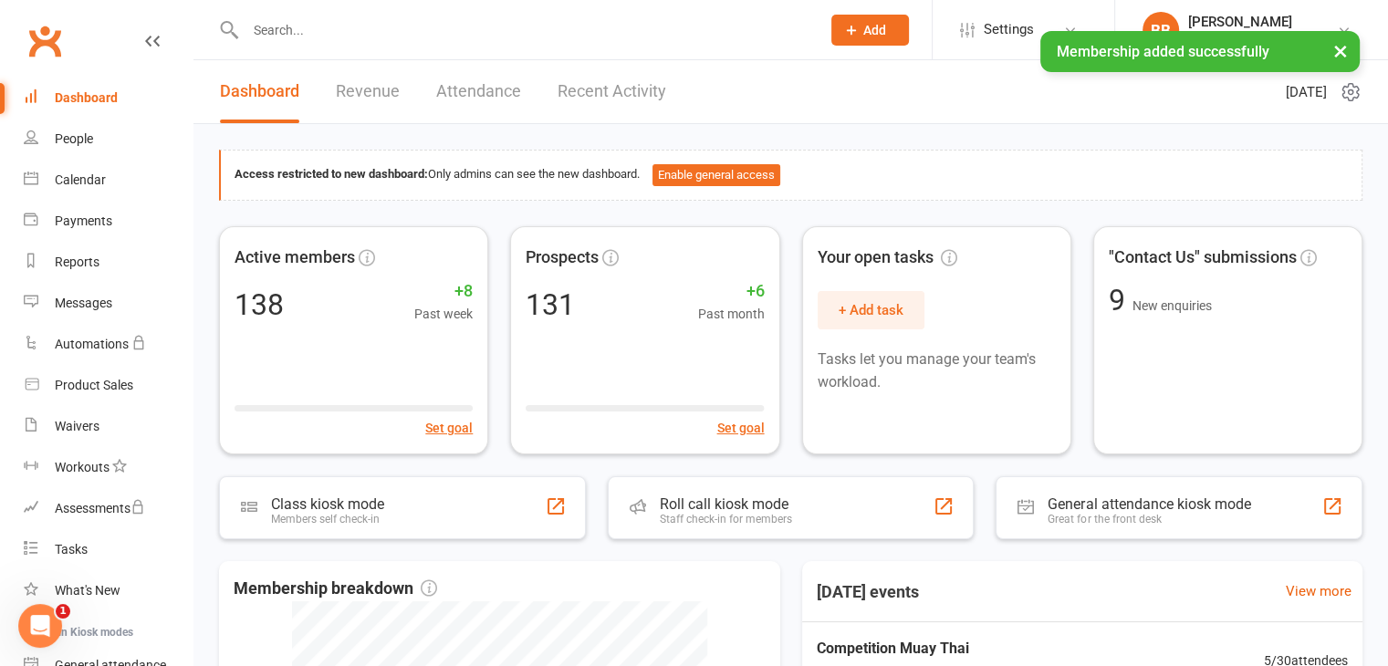
click at [324, 26] on input "text" at bounding box center [524, 30] width 568 height 26
